Goal: Transaction & Acquisition: Purchase product/service

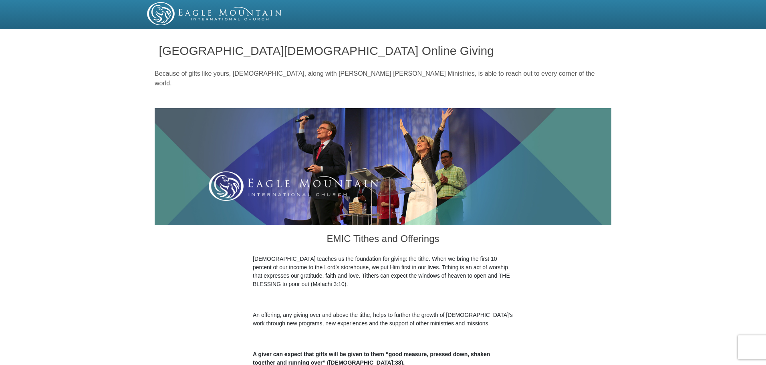
scroll to position [93, 0]
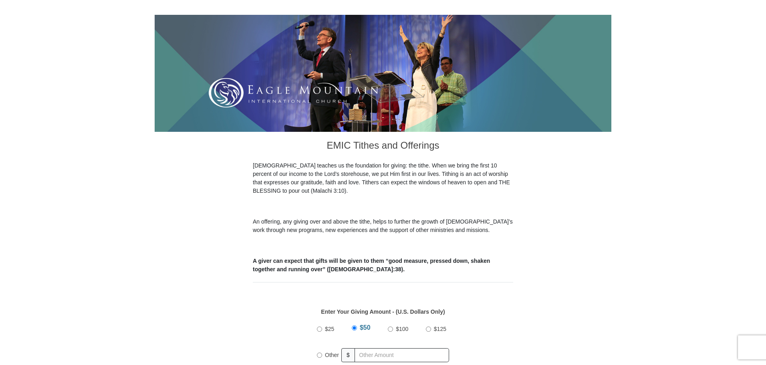
drag, startPoint x: 769, startPoint y: 57, endPoint x: 768, endPoint y: 137, distance: 80.1
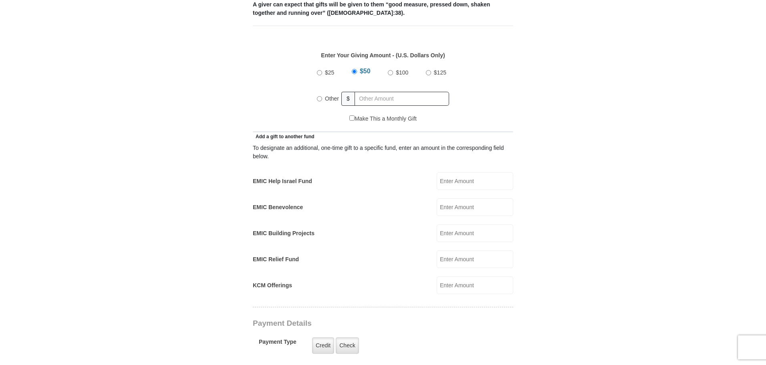
scroll to position [371, 0]
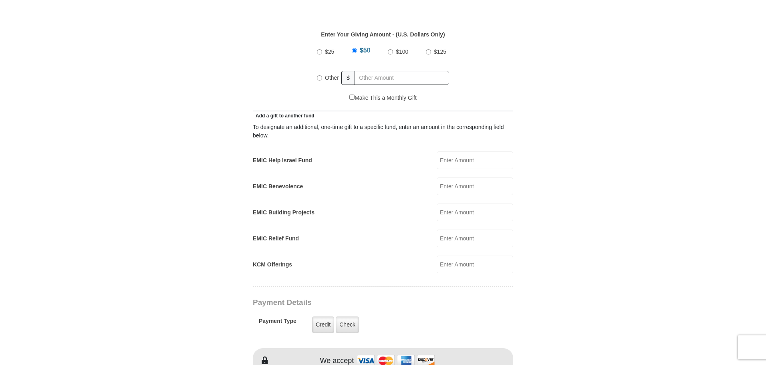
click at [455, 151] on input "EMIC Help Israel Fund" at bounding box center [475, 160] width 77 height 18
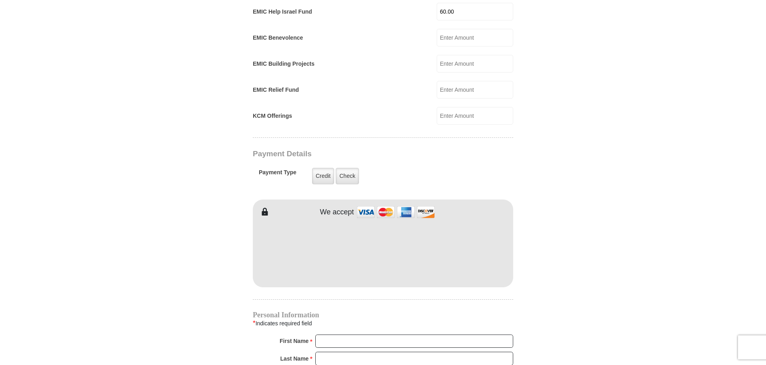
scroll to position [521, 0]
type input "60.00"
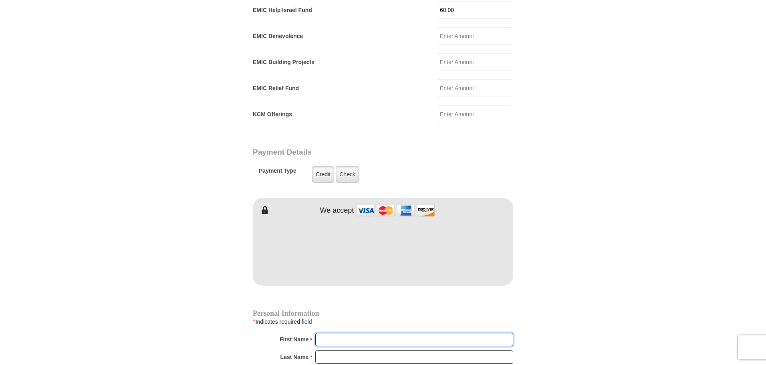
type input "Dent"
type input "[PERSON_NAME]"
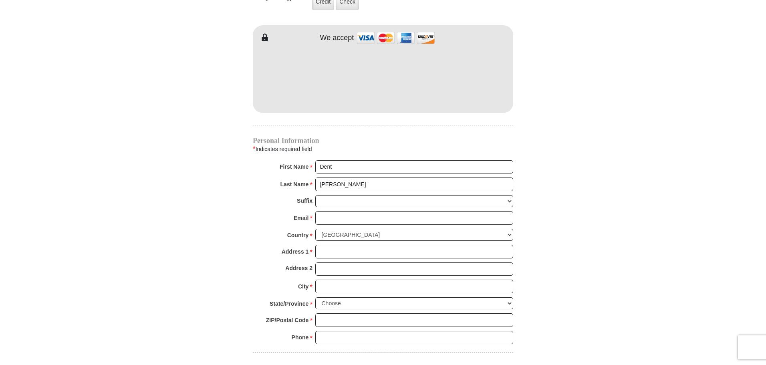
scroll to position [695, 0]
click at [340, 209] on input "Email *" at bounding box center [414, 216] width 198 height 14
type input "[EMAIL_ADDRESS][DOMAIN_NAME]"
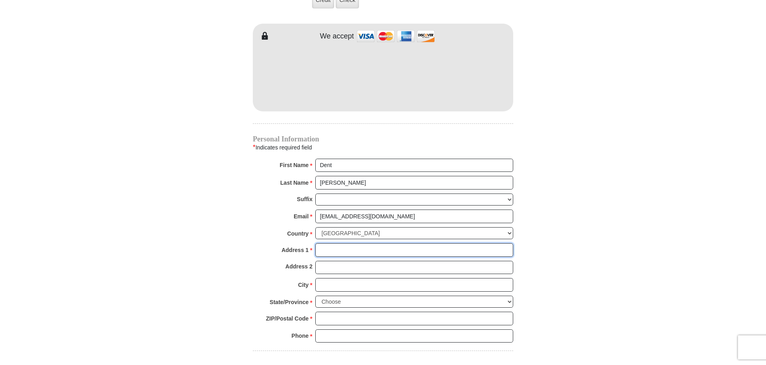
click at [329, 243] on input "Address 1 *" at bounding box center [414, 250] width 198 height 14
type input "P O Box 1374"
click at [337, 278] on input "City *" at bounding box center [414, 285] width 198 height 14
type input "[GEOGRAPHIC_DATA]"
click at [366, 296] on select "Choose [US_STATE] [US_STATE] [US_STATE] [US_STATE] [US_STATE] Armed Forces Amer…" at bounding box center [414, 302] width 198 height 12
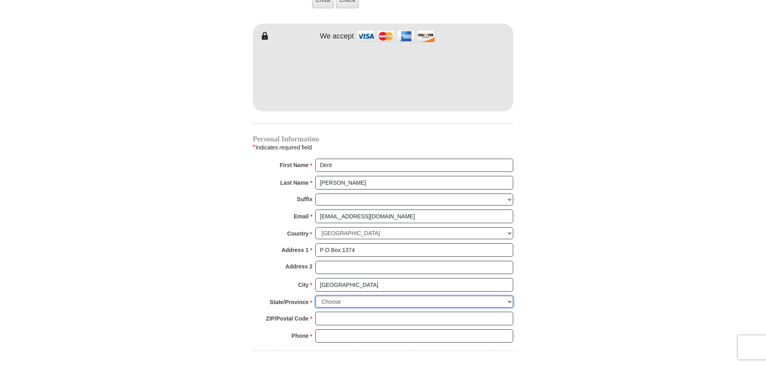
select select "[GEOGRAPHIC_DATA]"
click at [315, 296] on select "Choose [US_STATE] [US_STATE] [US_STATE] [US_STATE] [US_STATE] Armed Forces Amer…" at bounding box center [414, 302] width 198 height 12
click at [324, 312] on input "ZIP/Postal Code *" at bounding box center [414, 319] width 198 height 14
type input "76082"
click at [369, 329] on input "Phone * *" at bounding box center [414, 336] width 198 height 14
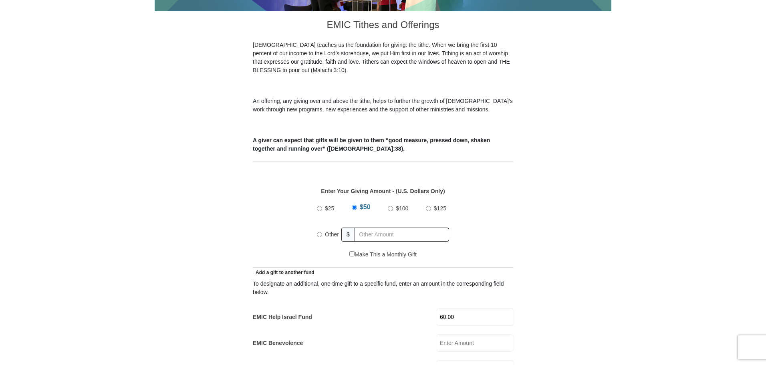
scroll to position [211, 0]
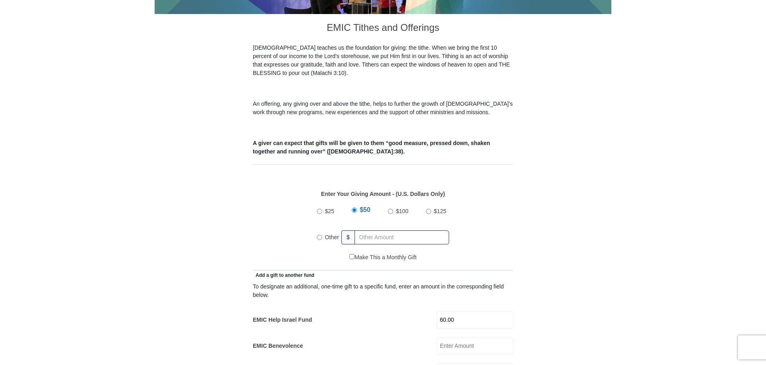
type input "[PHONE_NUMBER]"
click at [320, 235] on input "Other" at bounding box center [319, 237] width 5 height 5
radio input "true"
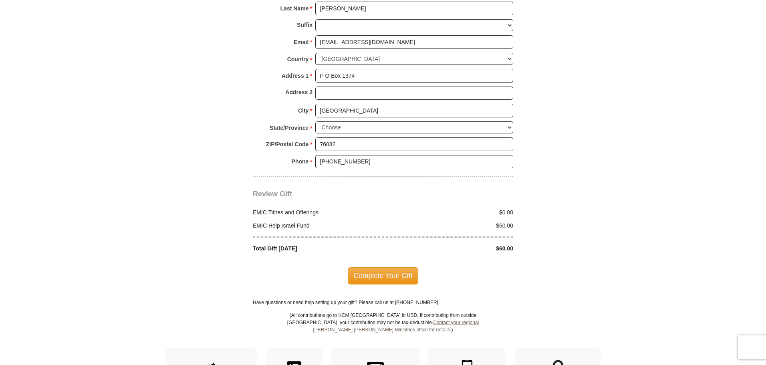
scroll to position [875, 0]
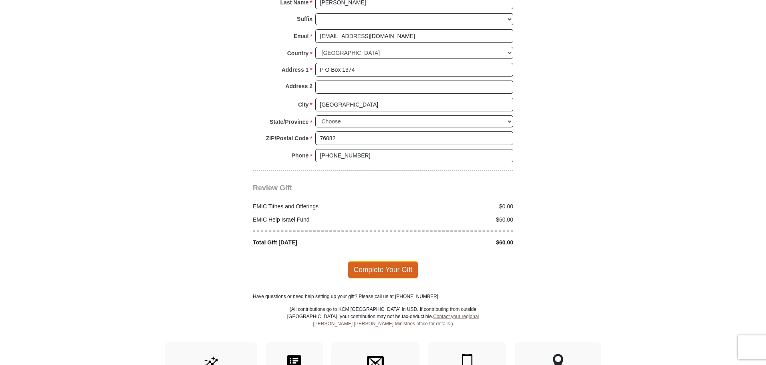
click at [391, 261] on span "Complete Your Gift" at bounding box center [383, 269] width 71 height 17
